Goal: Transaction & Acquisition: Obtain resource

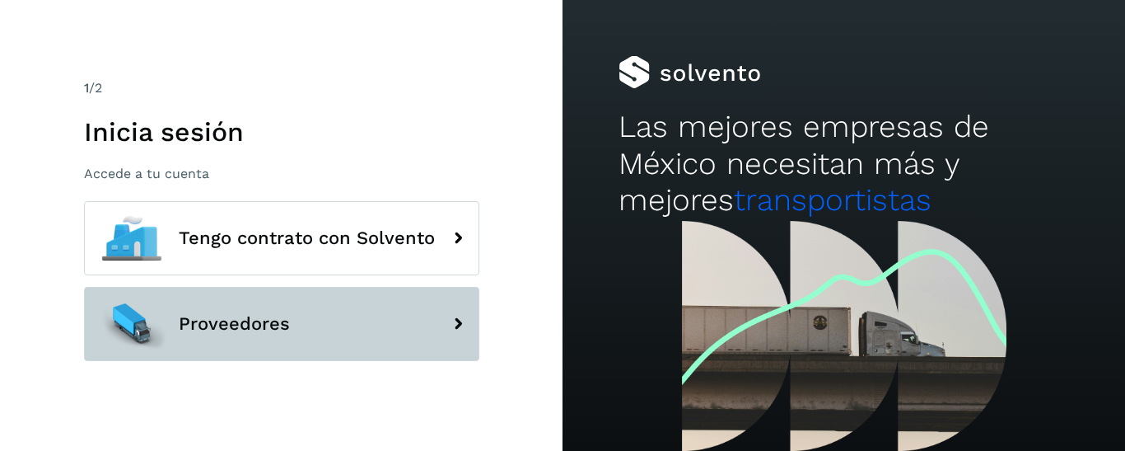
click at [304, 327] on button "Proveedores" at bounding box center [281, 324] width 395 height 74
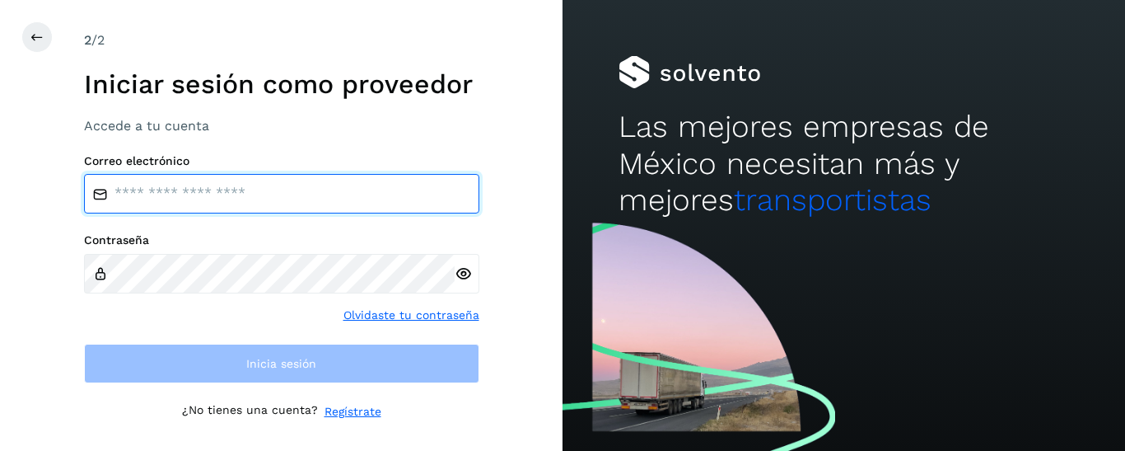
type input "**********"
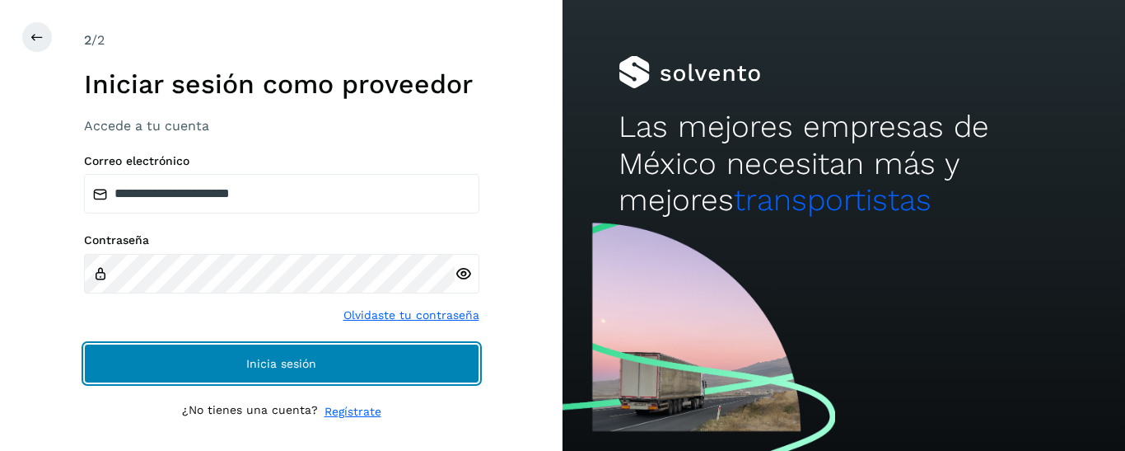
click at [282, 368] on span "Inicia sesión" at bounding box center [281, 363] width 70 height 12
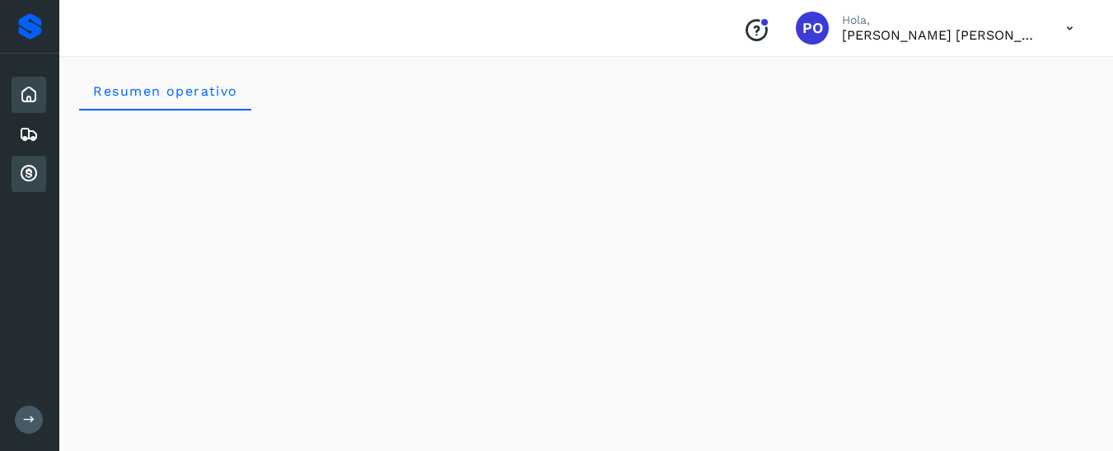
click at [32, 171] on icon at bounding box center [29, 174] width 20 height 20
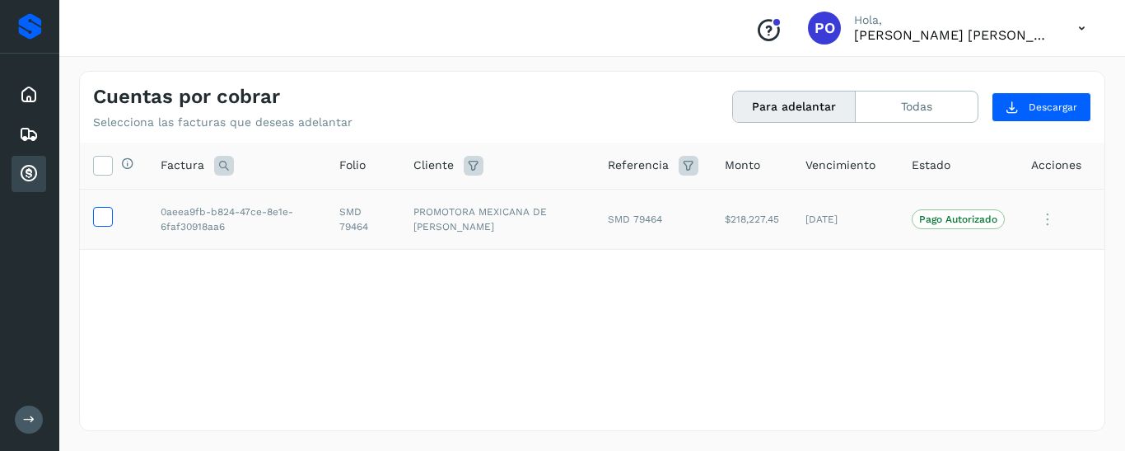
click at [100, 215] on icon at bounding box center [102, 215] width 17 height 17
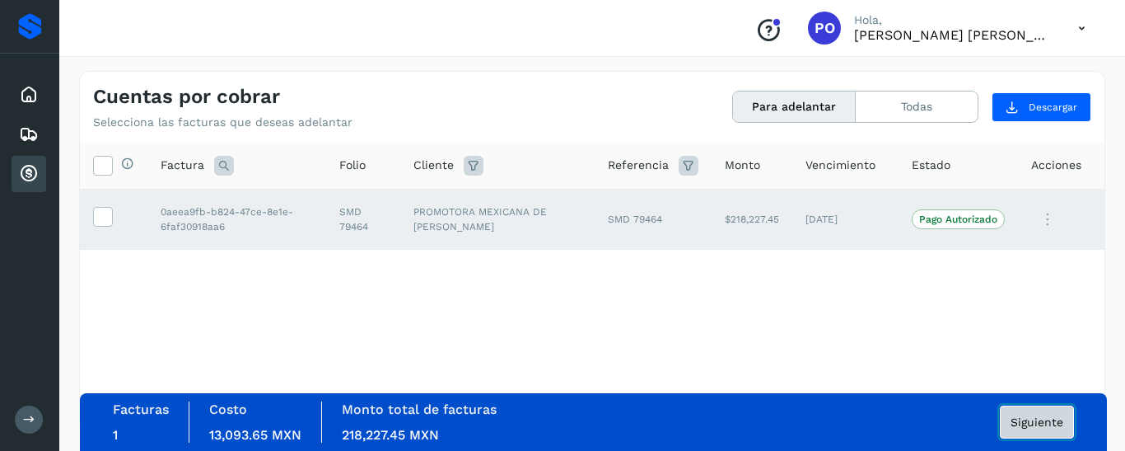
click at [1044, 423] on span "Siguiente" at bounding box center [1037, 422] width 53 height 12
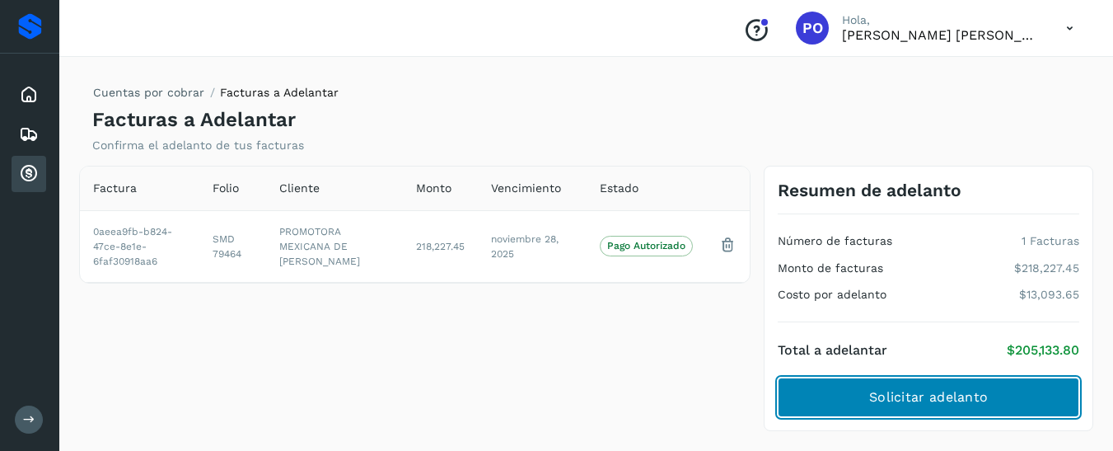
click at [940, 401] on span "Solicitar adelanto" at bounding box center [928, 397] width 119 height 18
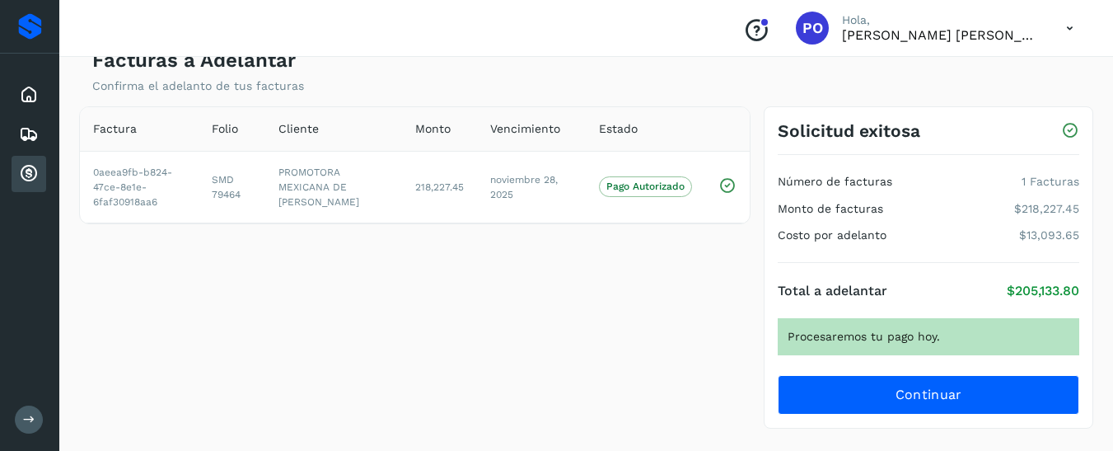
scroll to position [77, 0]
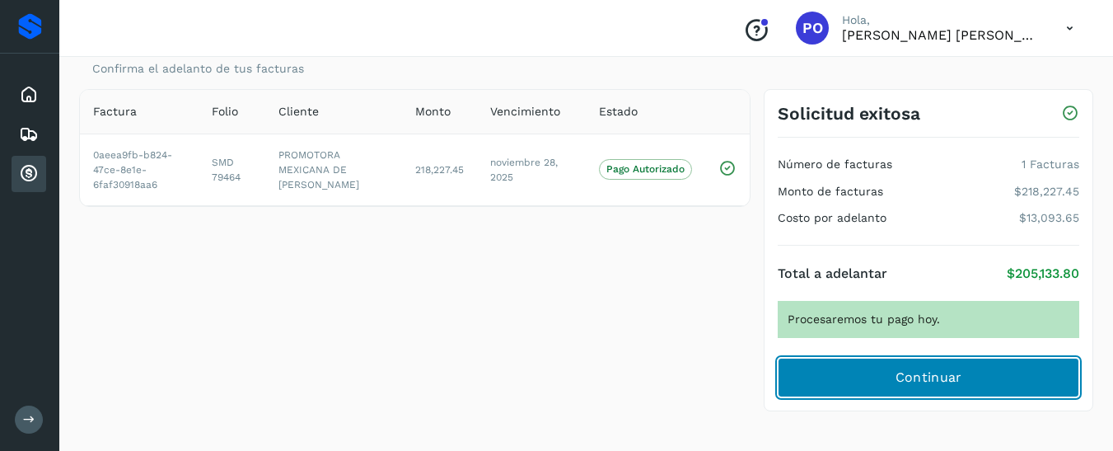
click at [937, 381] on span "Continuar" at bounding box center [928, 377] width 67 height 18
